Goal: Task Accomplishment & Management: Complete application form

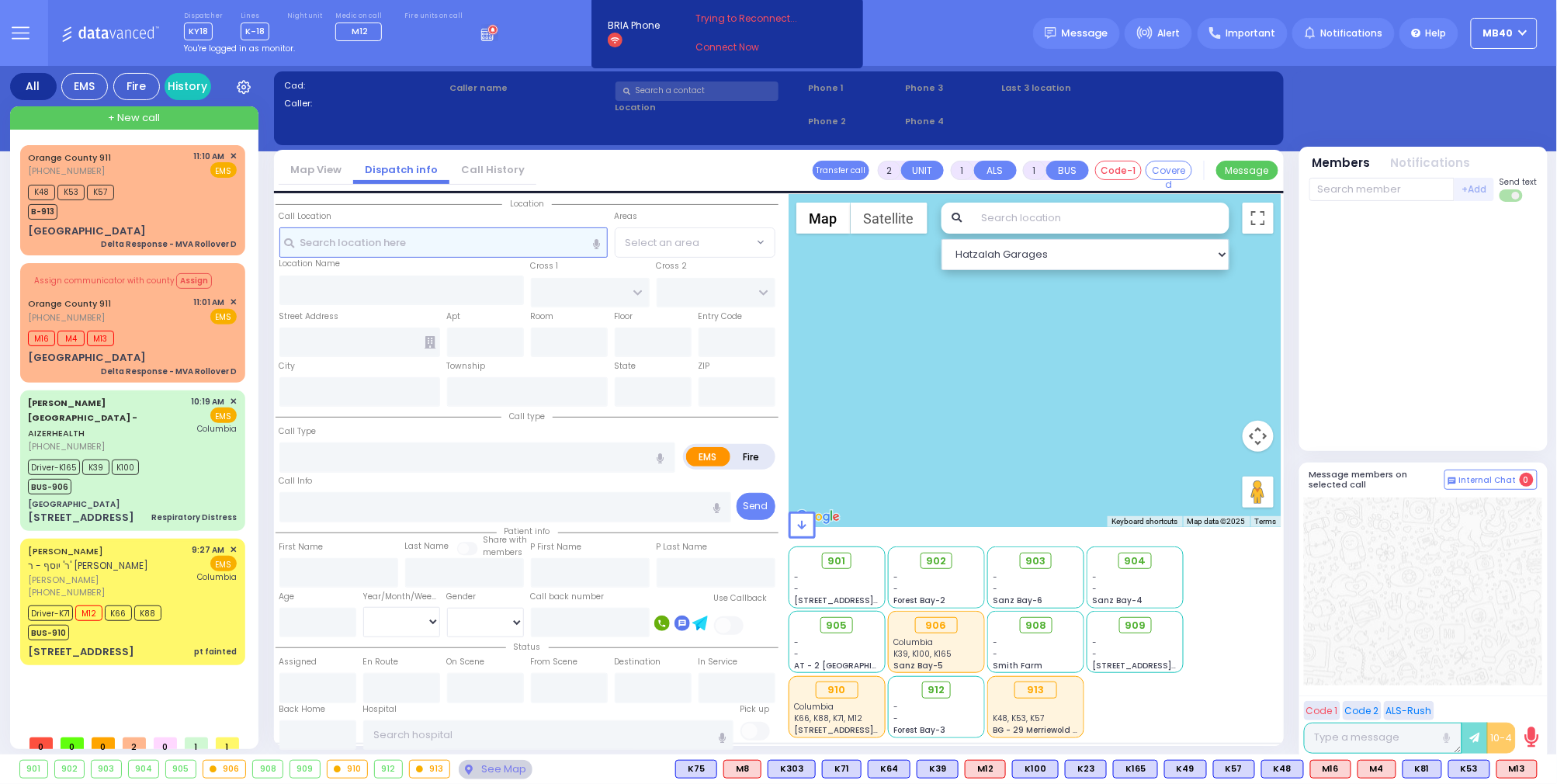
type input "6"
select select
type input "Delta Response - Allergies/Envenomation D"
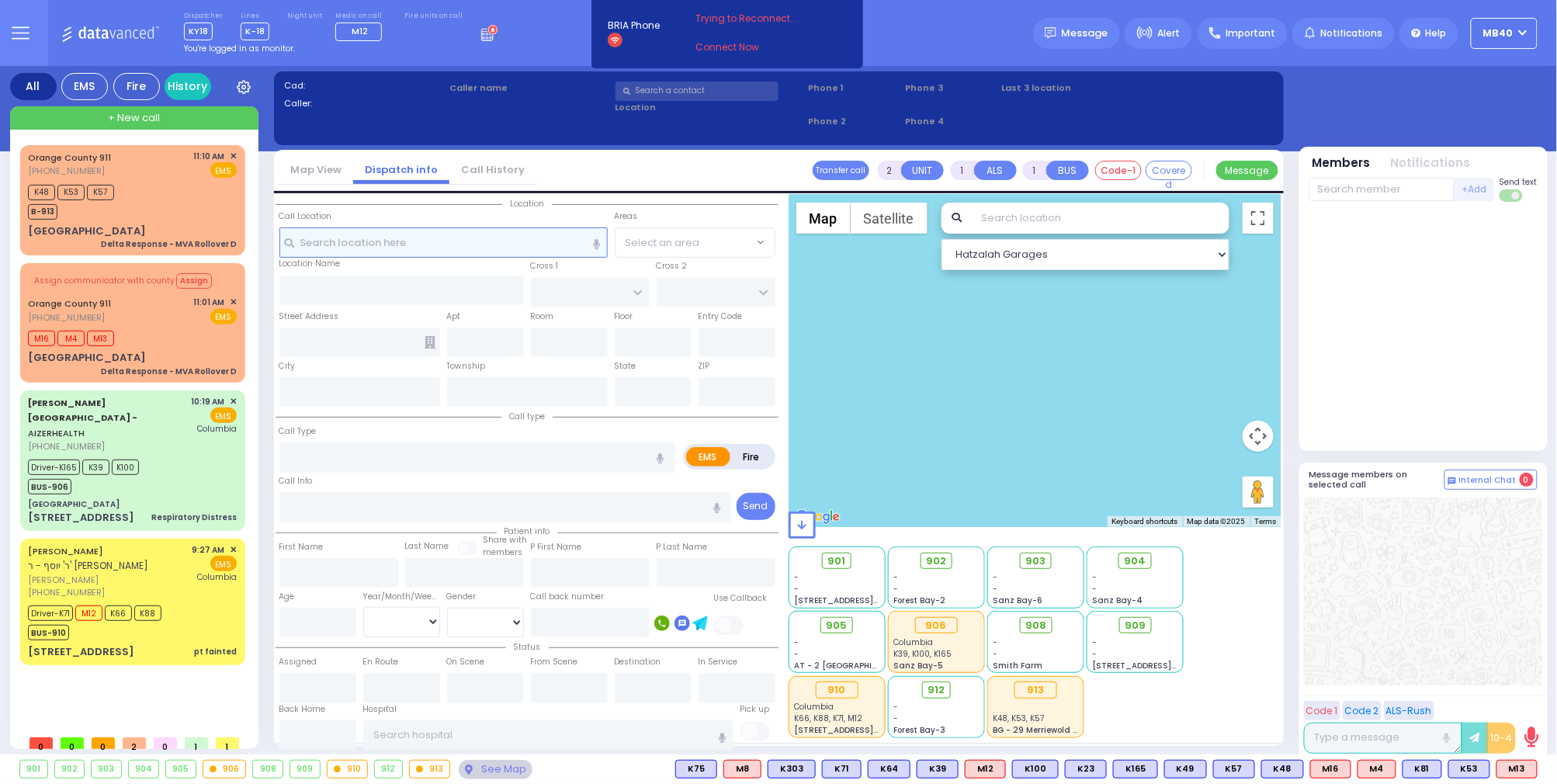
radio input "true"
type input "Nature: : Delta Response - Allergies/Envenomation D Address: : [STREET_ADDRESS]…"
select select
radio input "true"
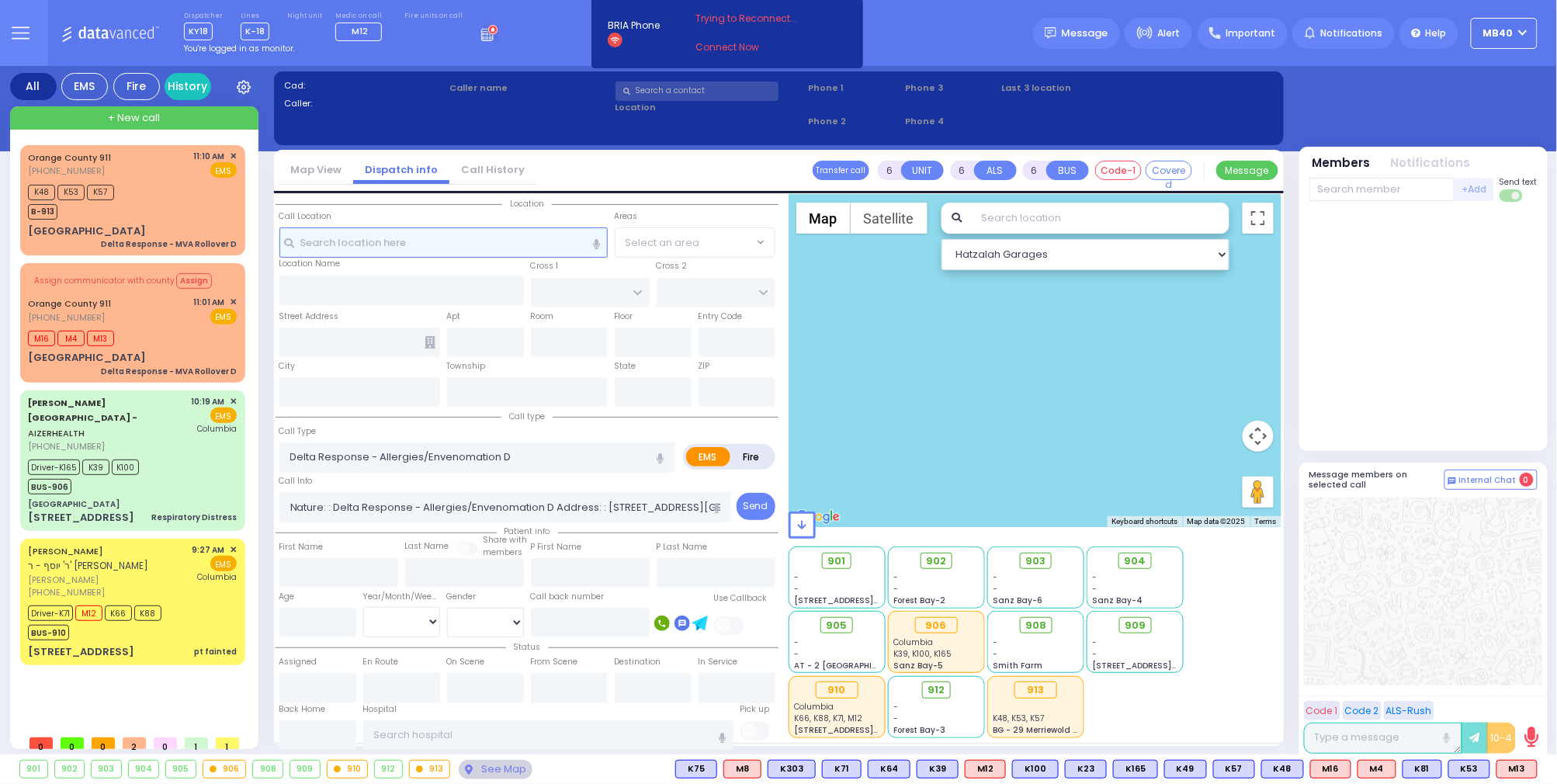
select select
type input "[STREET_ADDRESS]"
type input "Monroe"
type input "[US_STATE]"
type input "10917"
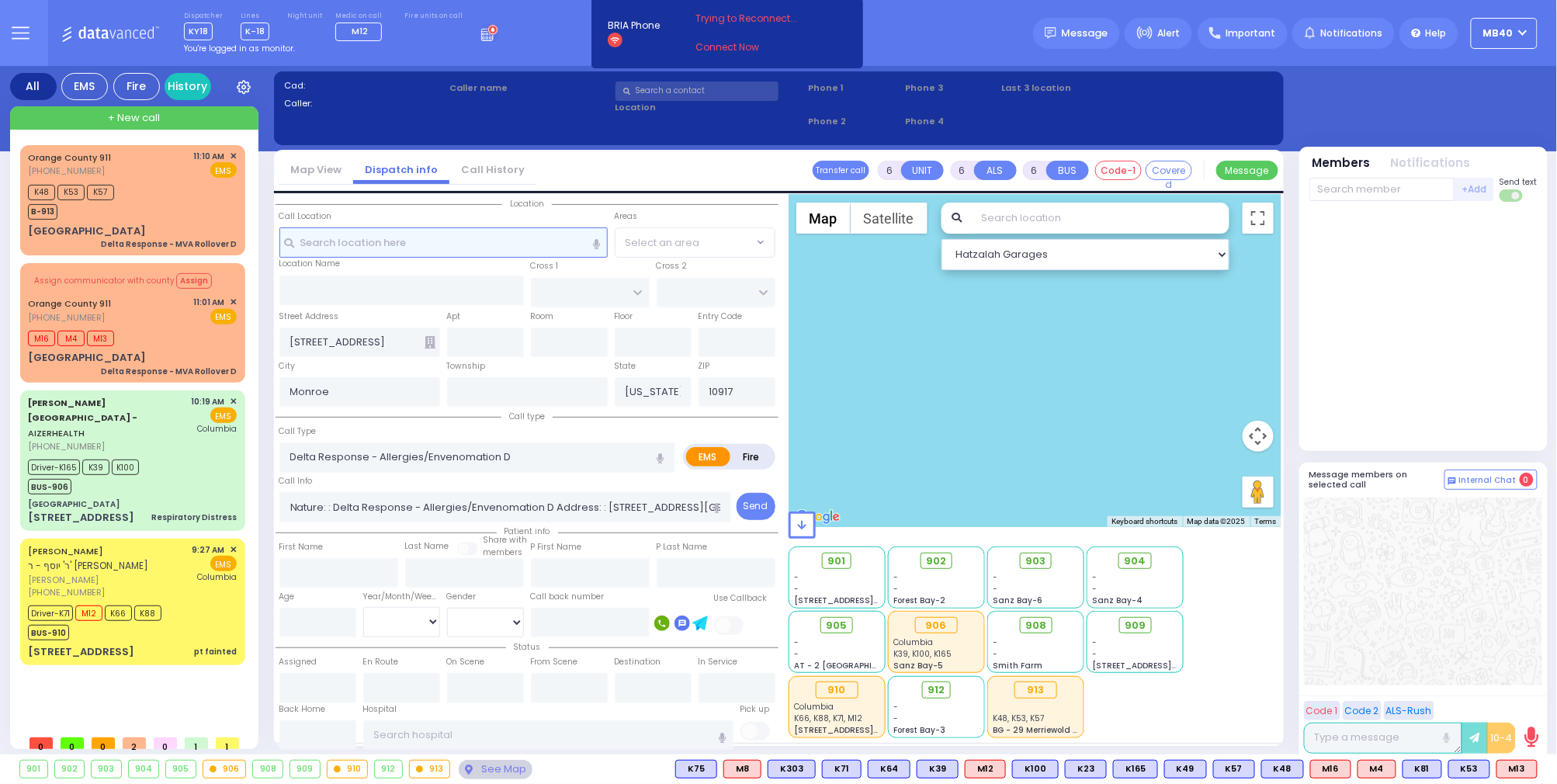
select select "Hatzalah Garages"
